Goal: Task Accomplishment & Management: Use online tool/utility

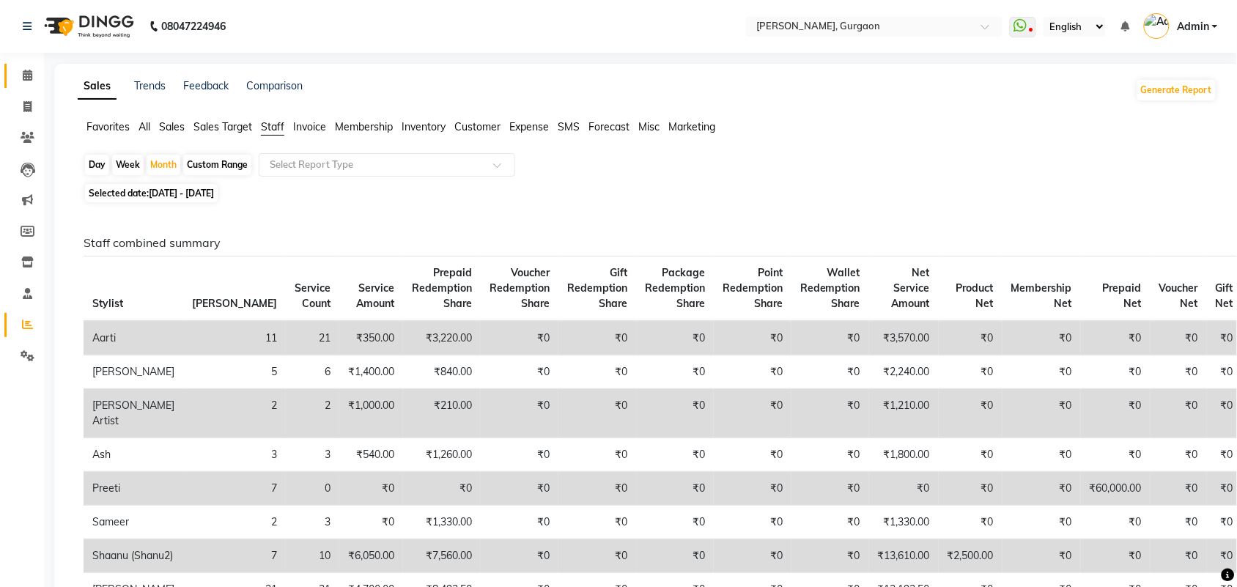
click at [29, 66] on link "Calendar" at bounding box center [21, 76] width 35 height 24
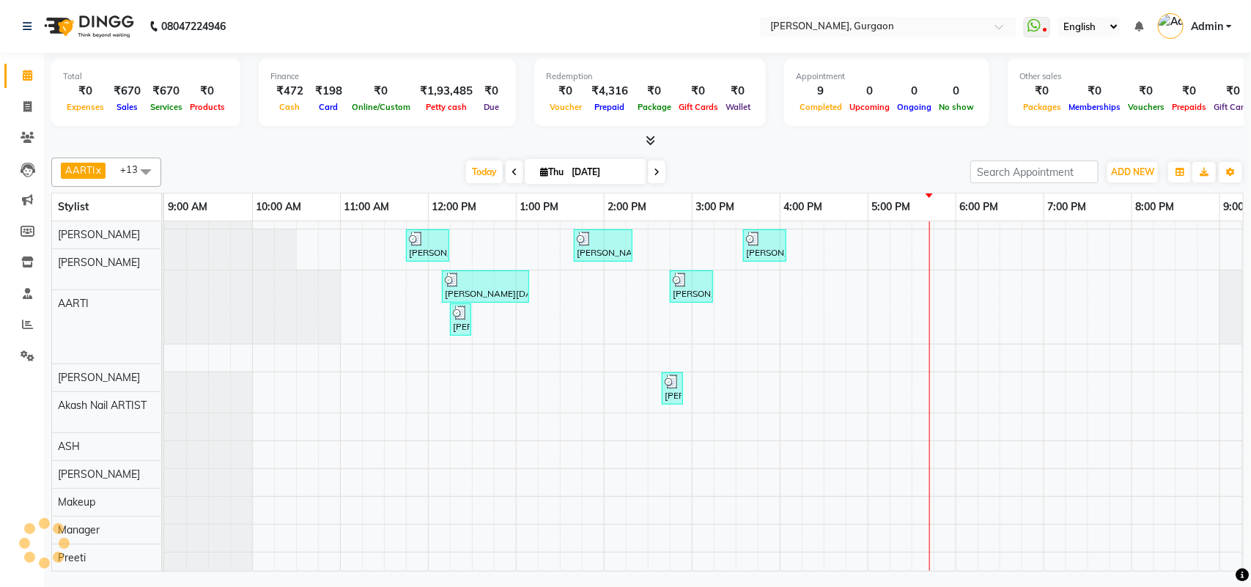
scroll to position [20, 0]
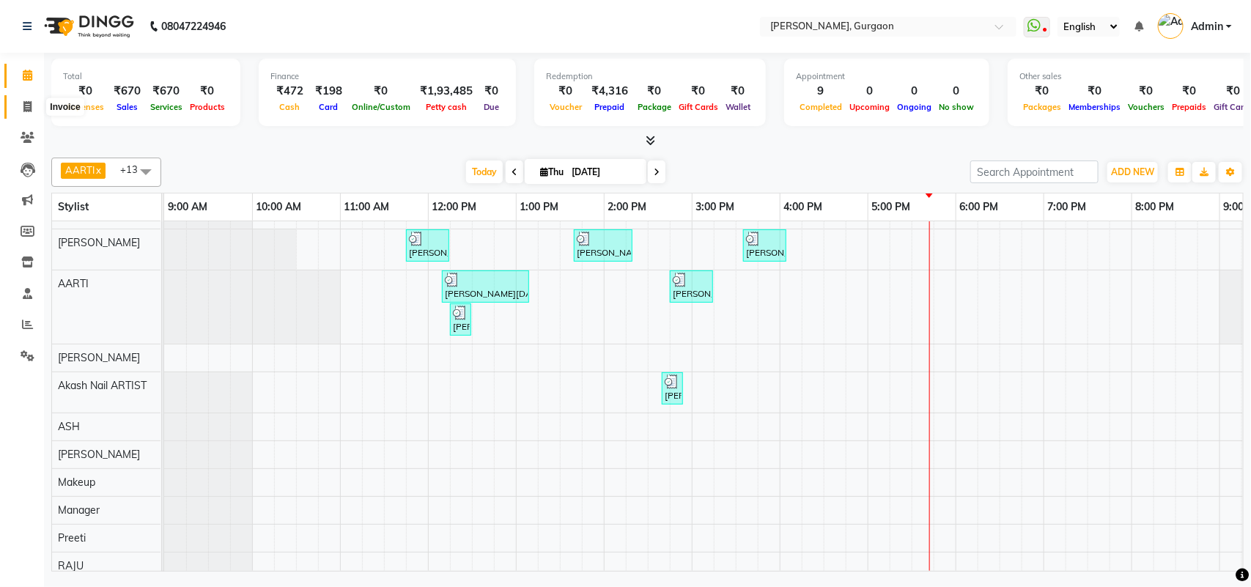
click at [26, 112] on span at bounding box center [28, 107] width 26 height 17
select select "3880"
select select "service"
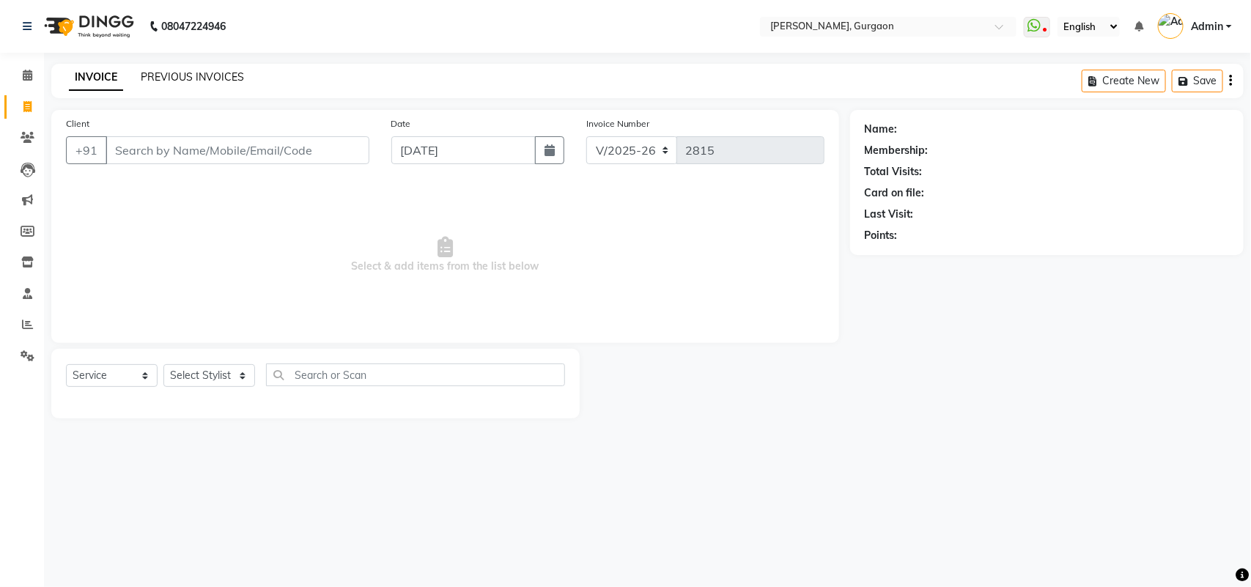
click at [196, 77] on link "PREVIOUS INVOICES" at bounding box center [192, 76] width 103 height 13
